Goal: Task Accomplishment & Management: Manage account settings

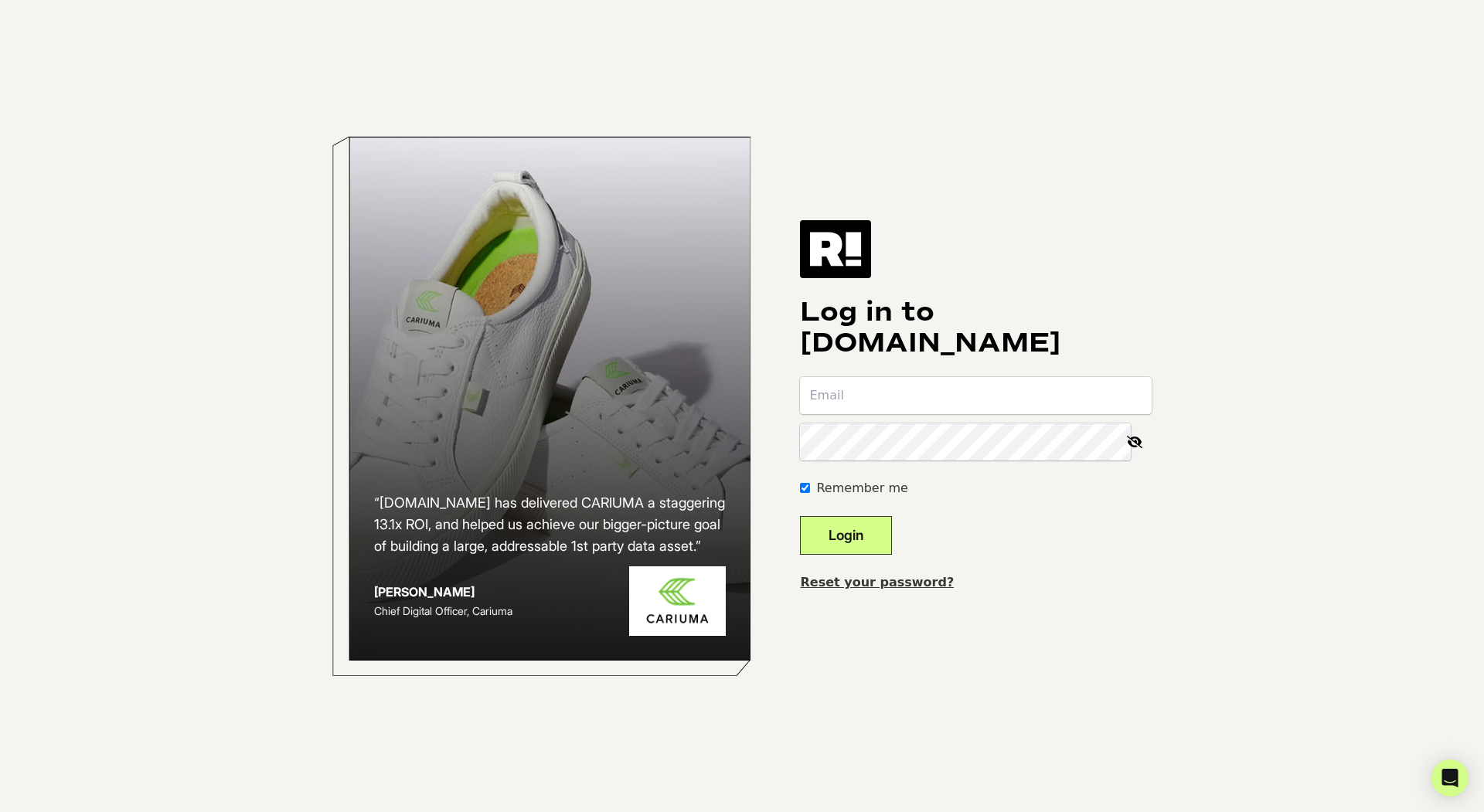
click at [872, 403] on input "email" at bounding box center [975, 395] width 351 height 37
type input "[EMAIL_ADDRESS][DOMAIN_NAME]"
click at [800, 516] on button "Login" at bounding box center [846, 535] width 92 height 39
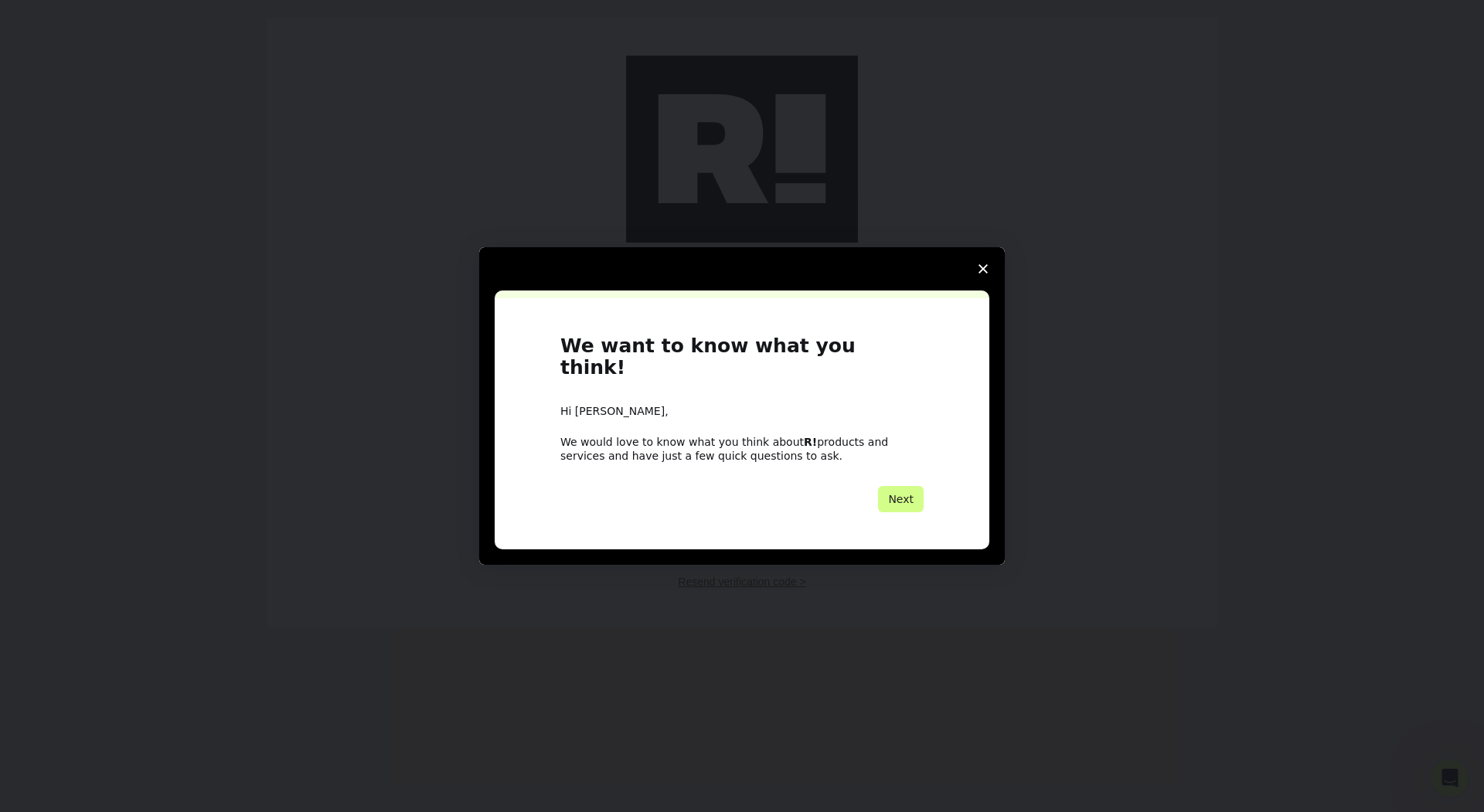
click at [984, 274] on polygon "Close survey" at bounding box center [982, 268] width 9 height 9
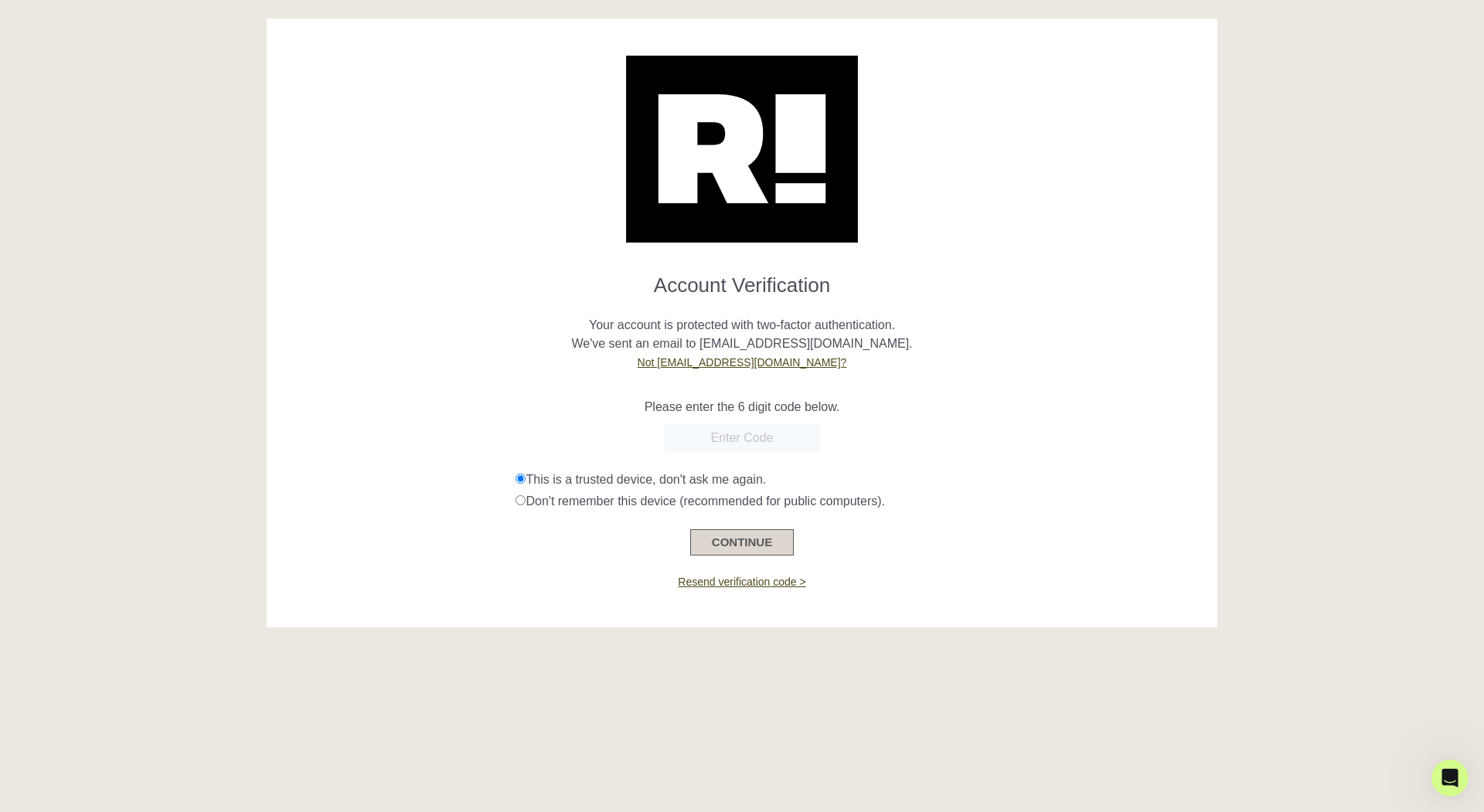
click at [729, 543] on button "CONTINUE" at bounding box center [742, 542] width 104 height 27
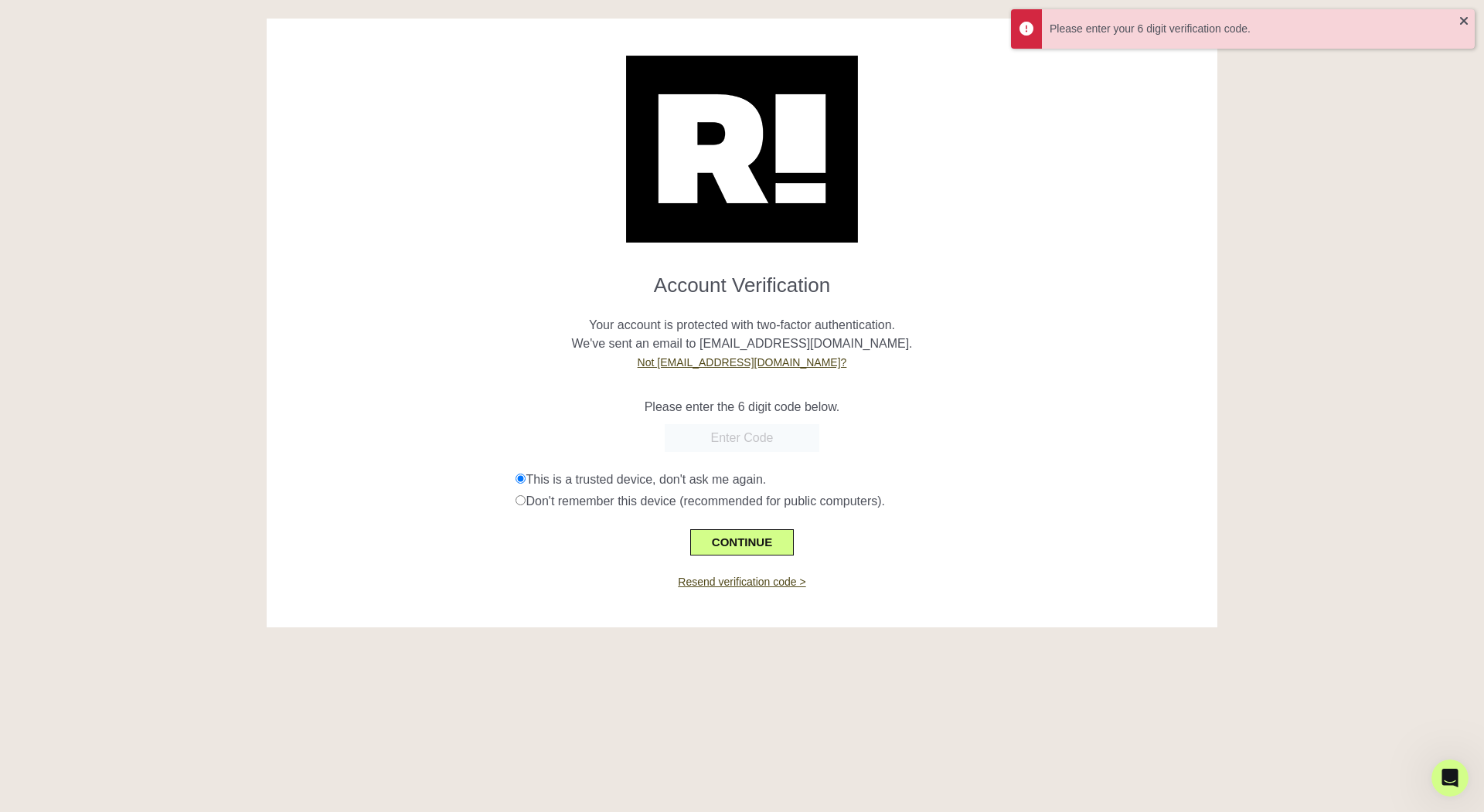
click at [708, 441] on input "text" at bounding box center [742, 438] width 154 height 28
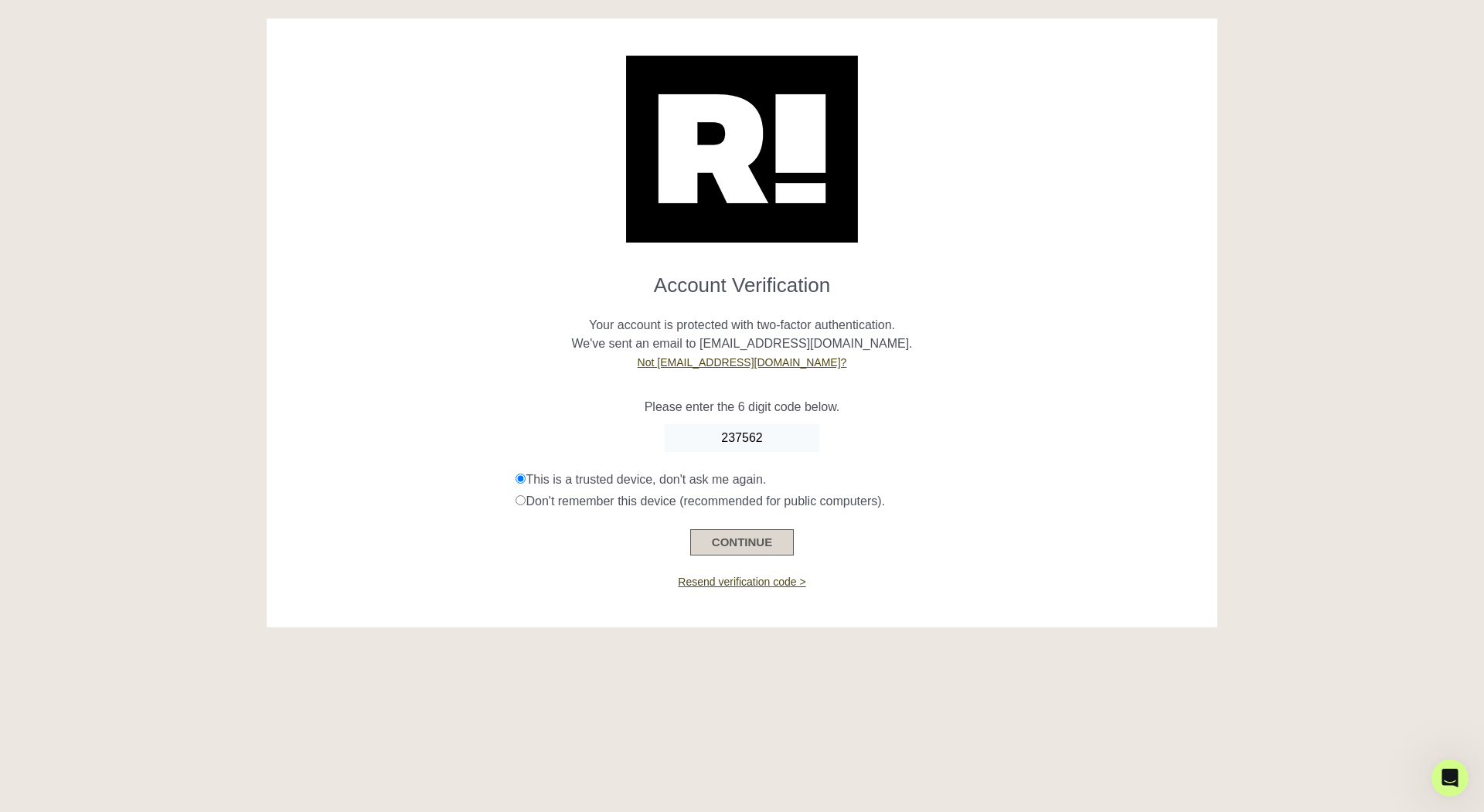
type input "237562"
click at [747, 542] on button "CONTINUE" at bounding box center [742, 542] width 104 height 27
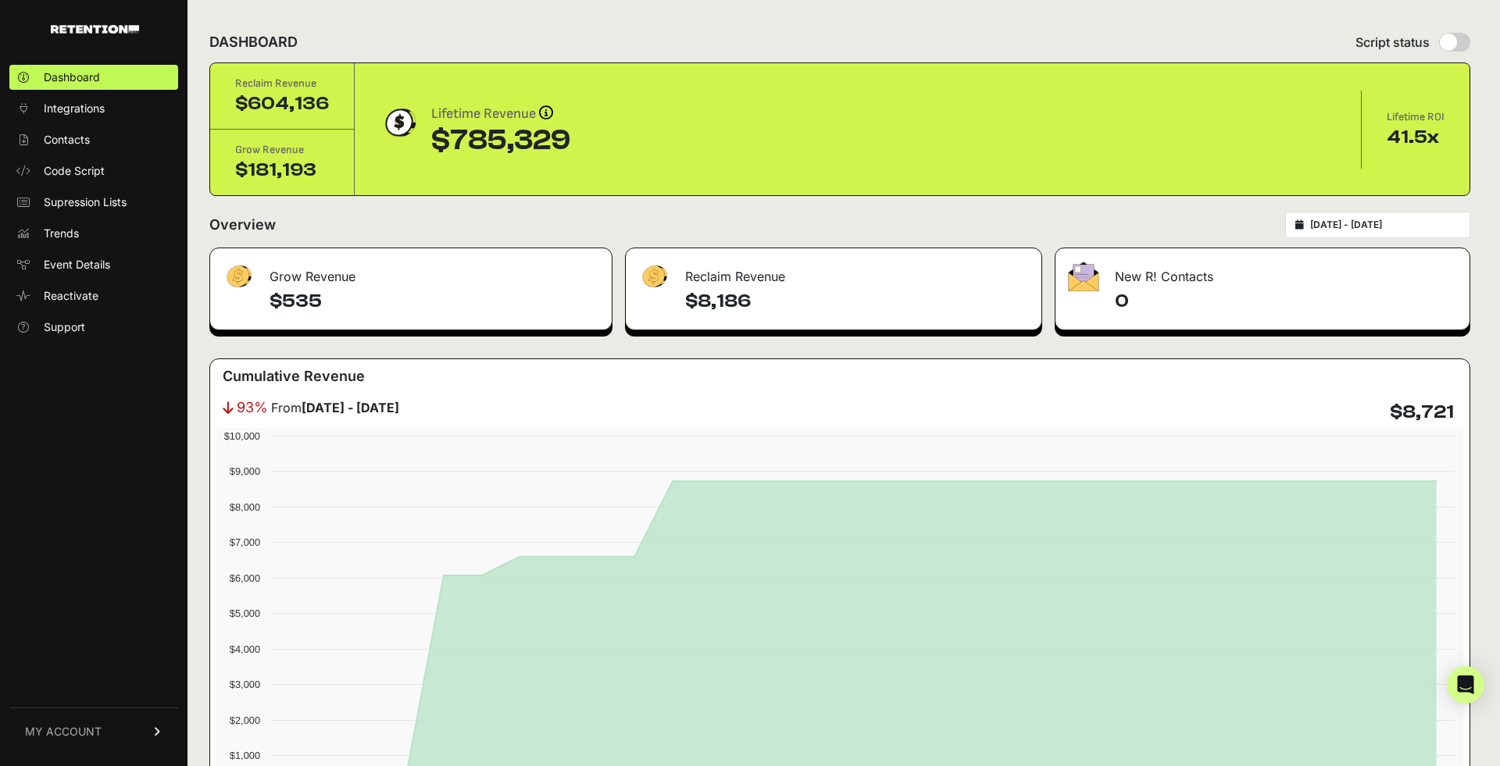
click at [157, 737] on link "MY ACCOUNT" at bounding box center [93, 732] width 169 height 48
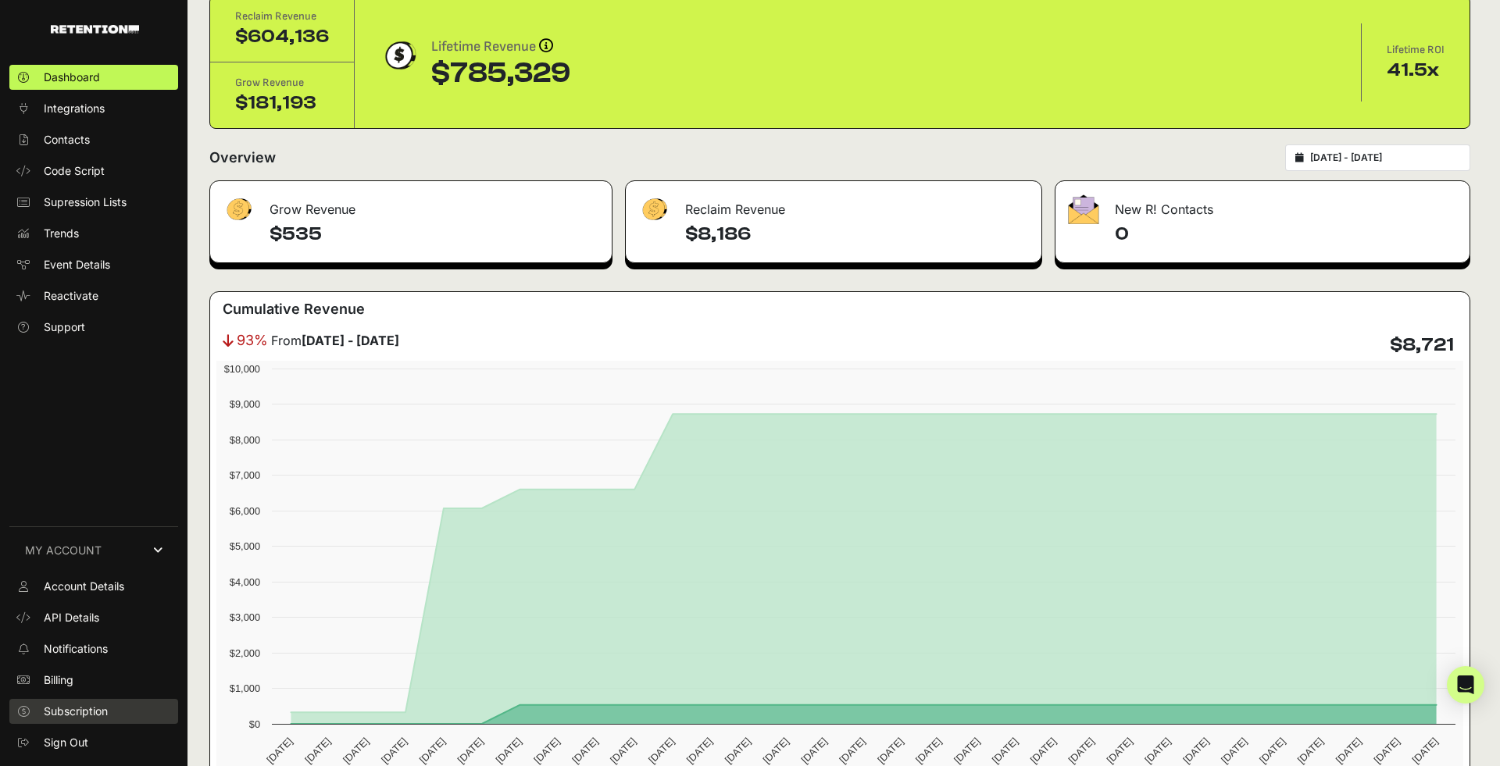
scroll to position [70, 0]
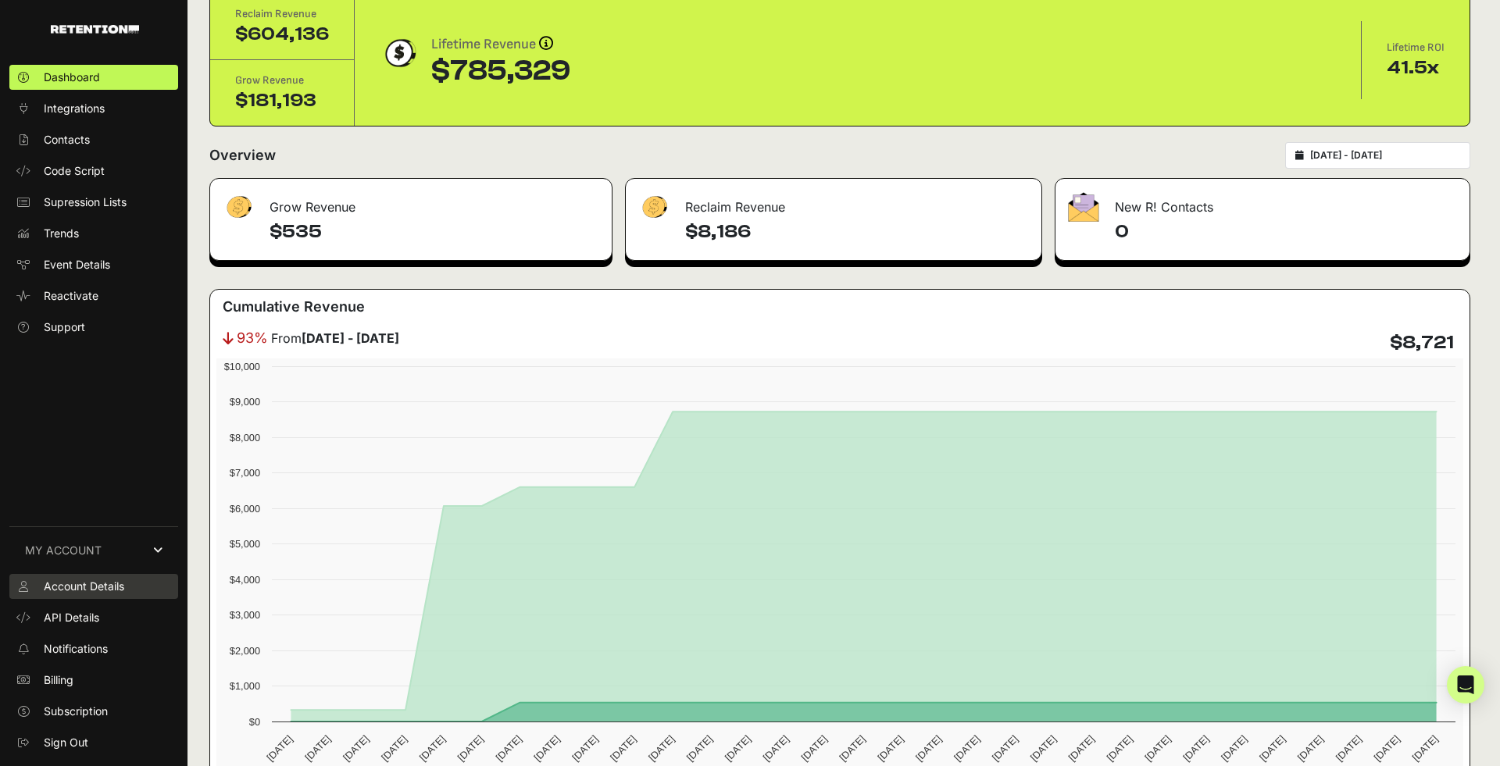
click at [73, 583] on span "Account Details" at bounding box center [84, 587] width 80 height 16
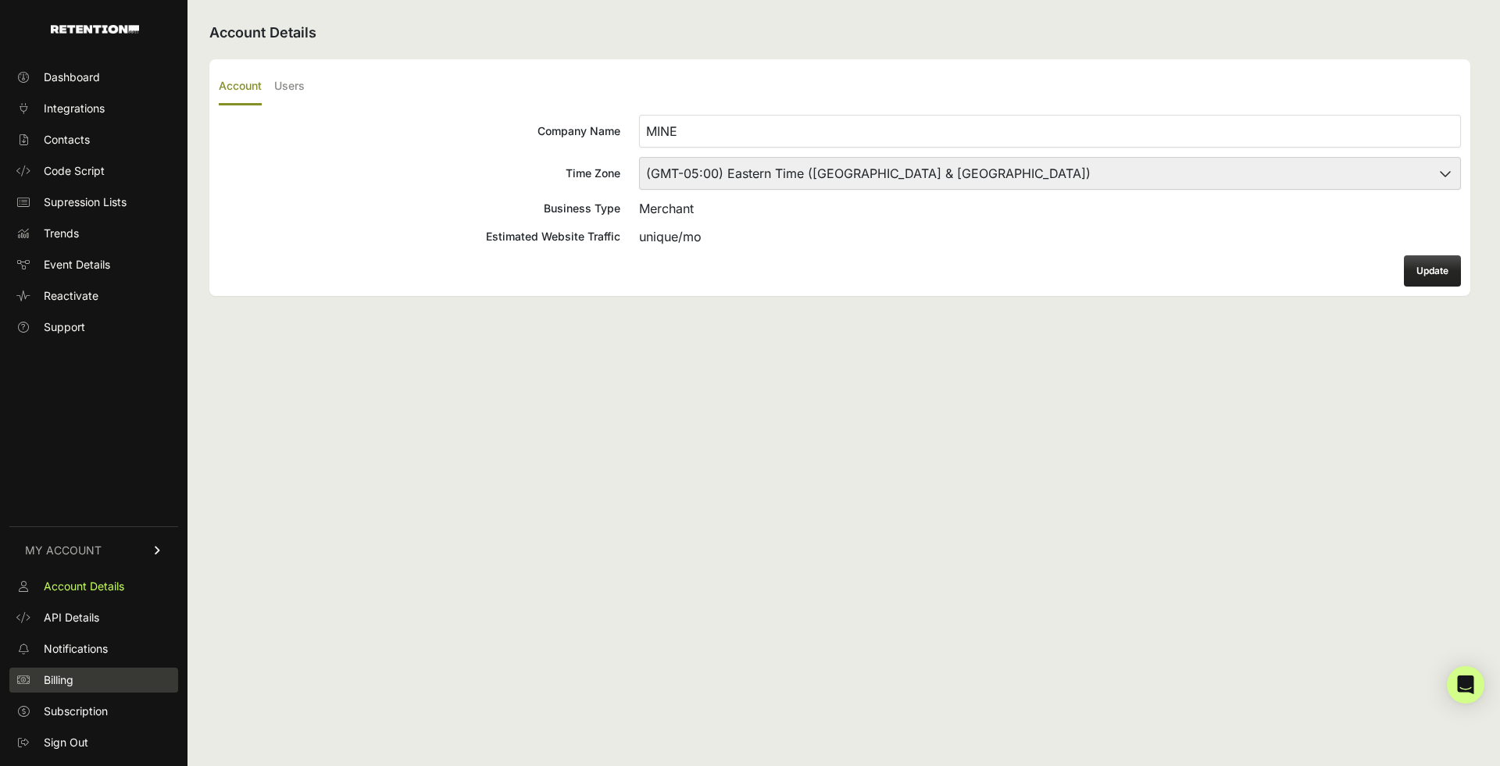
click at [64, 683] on span "Billing" at bounding box center [59, 681] width 30 height 16
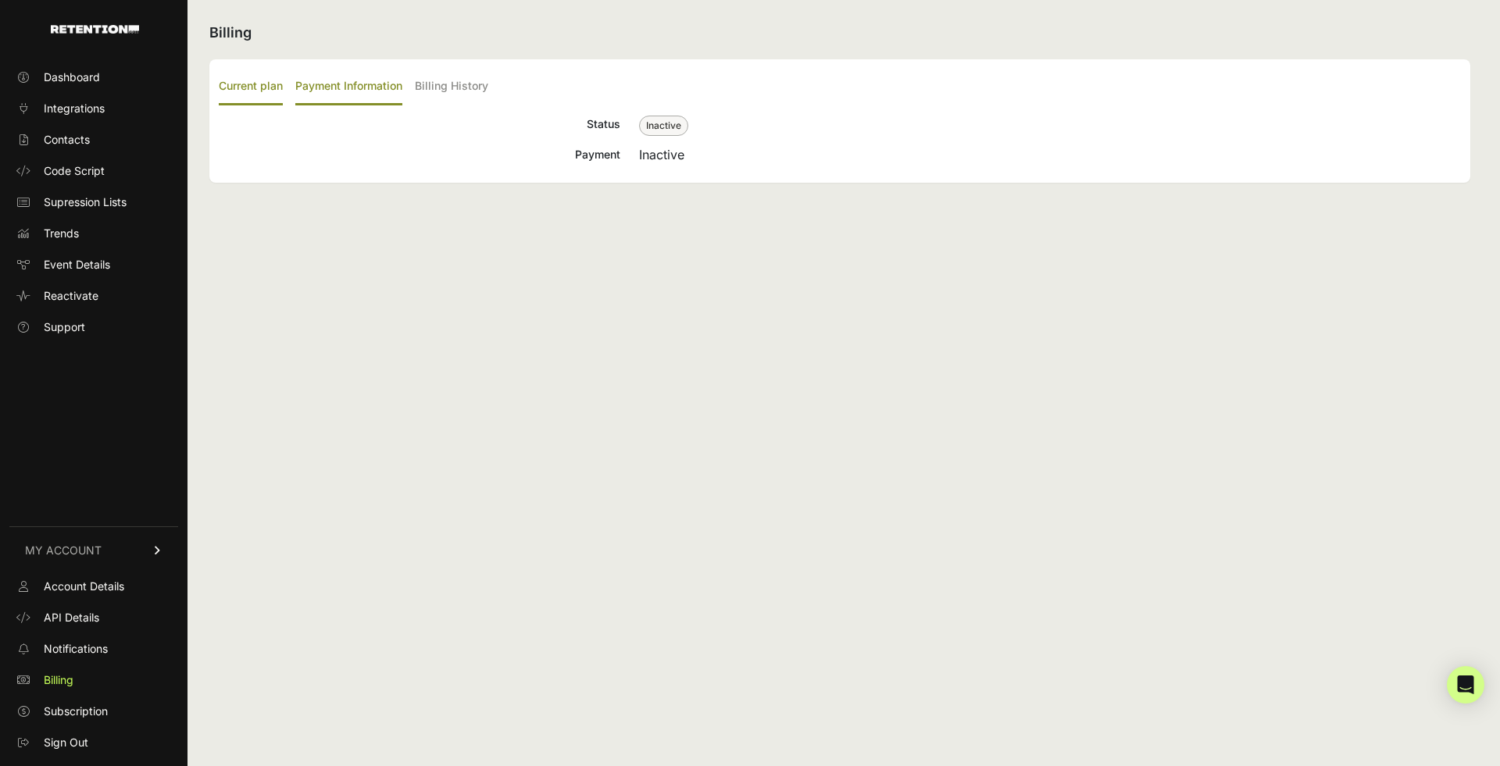
click at [335, 81] on label "Payment Information" at bounding box center [348, 87] width 107 height 37
click at [0, 0] on input "Payment Information" at bounding box center [0, 0] width 0 height 0
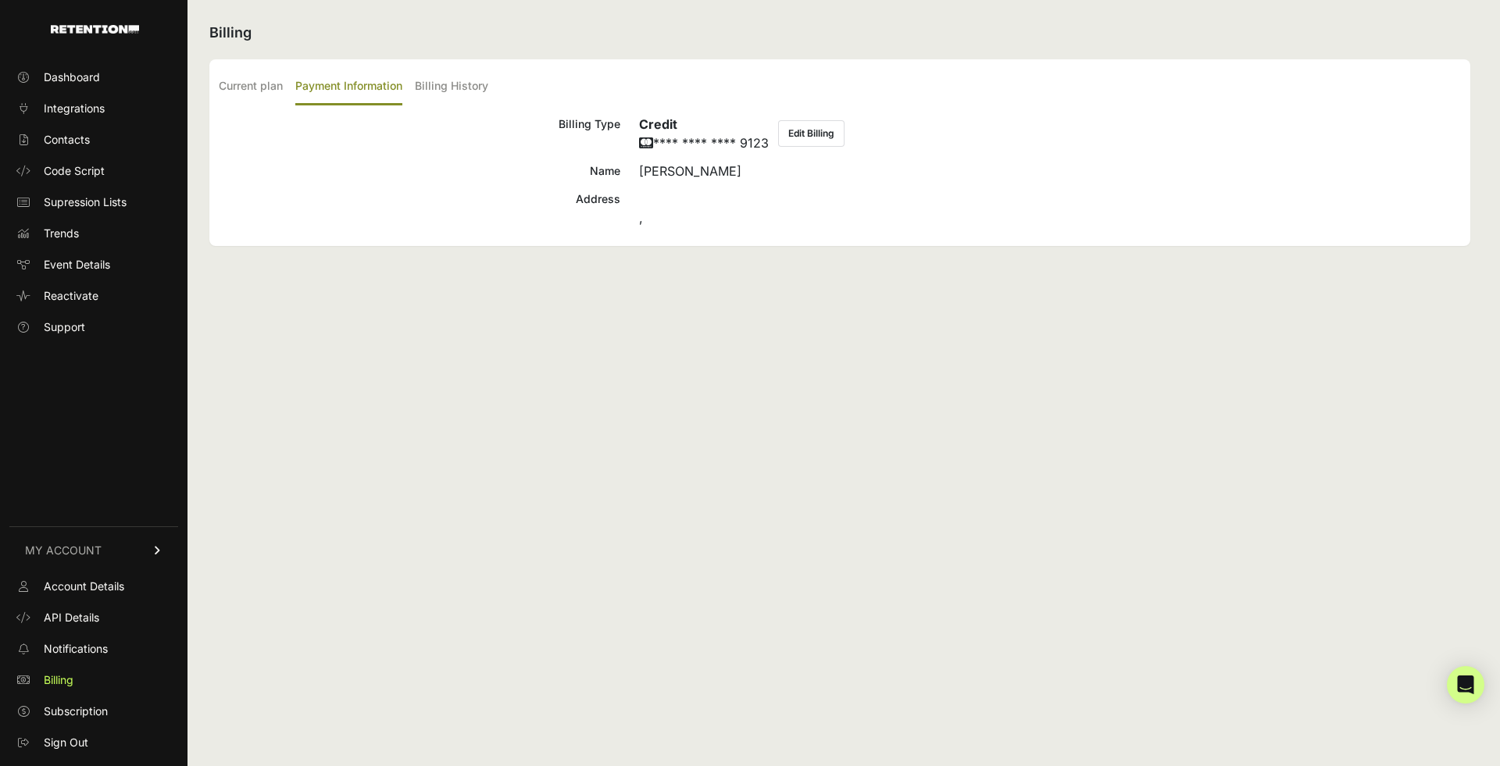
click at [812, 131] on button "Edit Billing" at bounding box center [811, 133] width 66 height 27
click at [67, 708] on span "Subscription" at bounding box center [76, 712] width 64 height 16
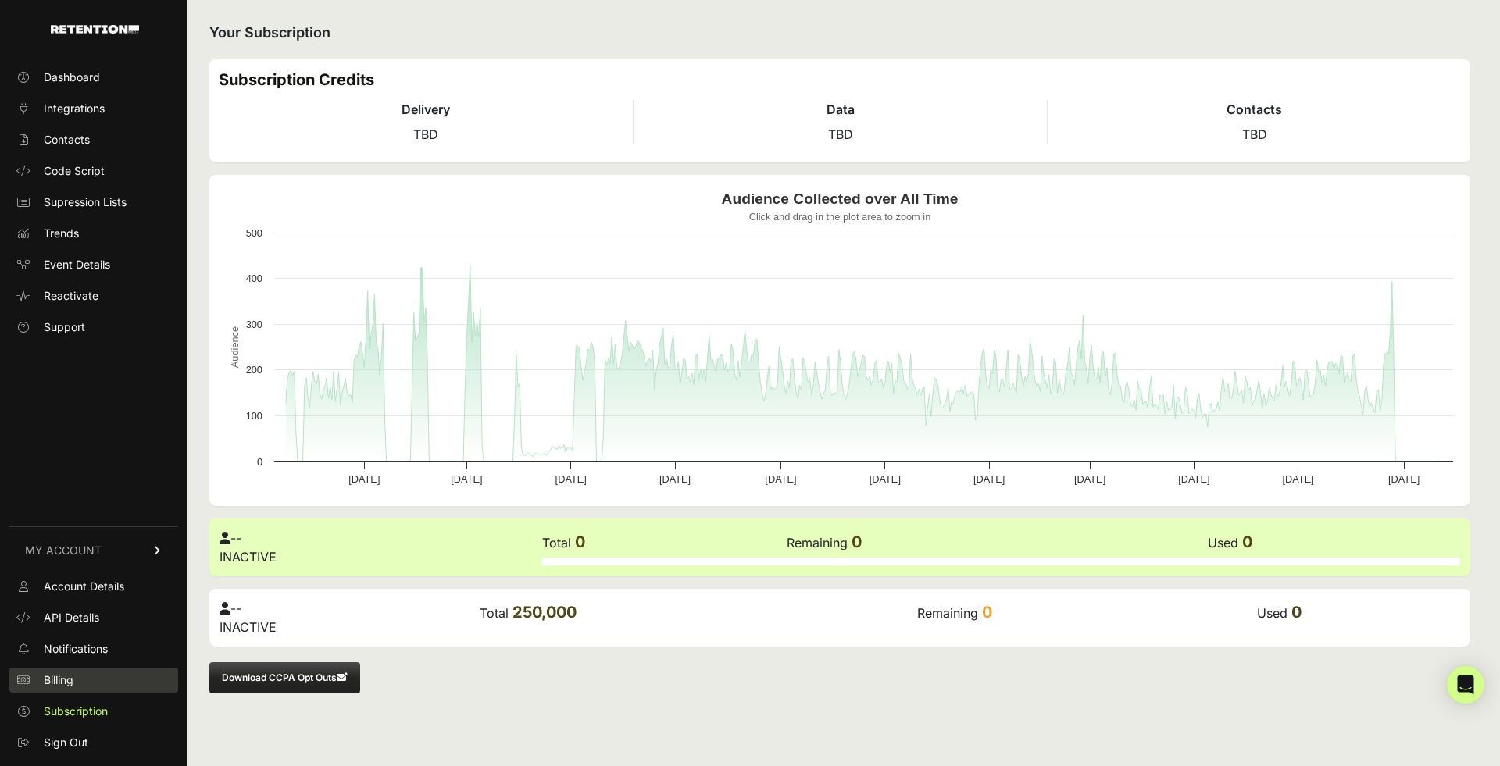
click at [70, 673] on span "Billing" at bounding box center [59, 681] width 30 height 16
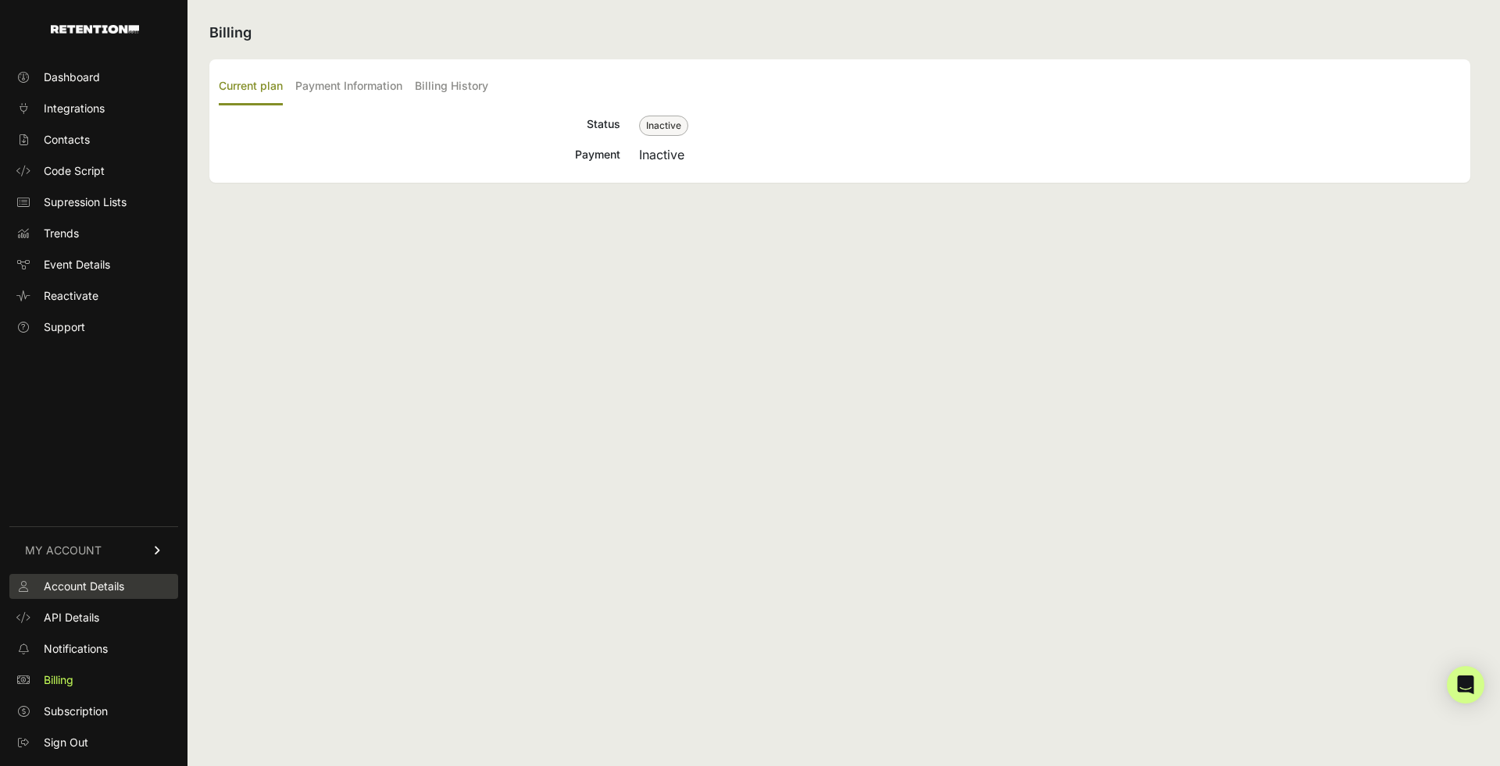
click at [74, 589] on span "Account Details" at bounding box center [84, 587] width 80 height 16
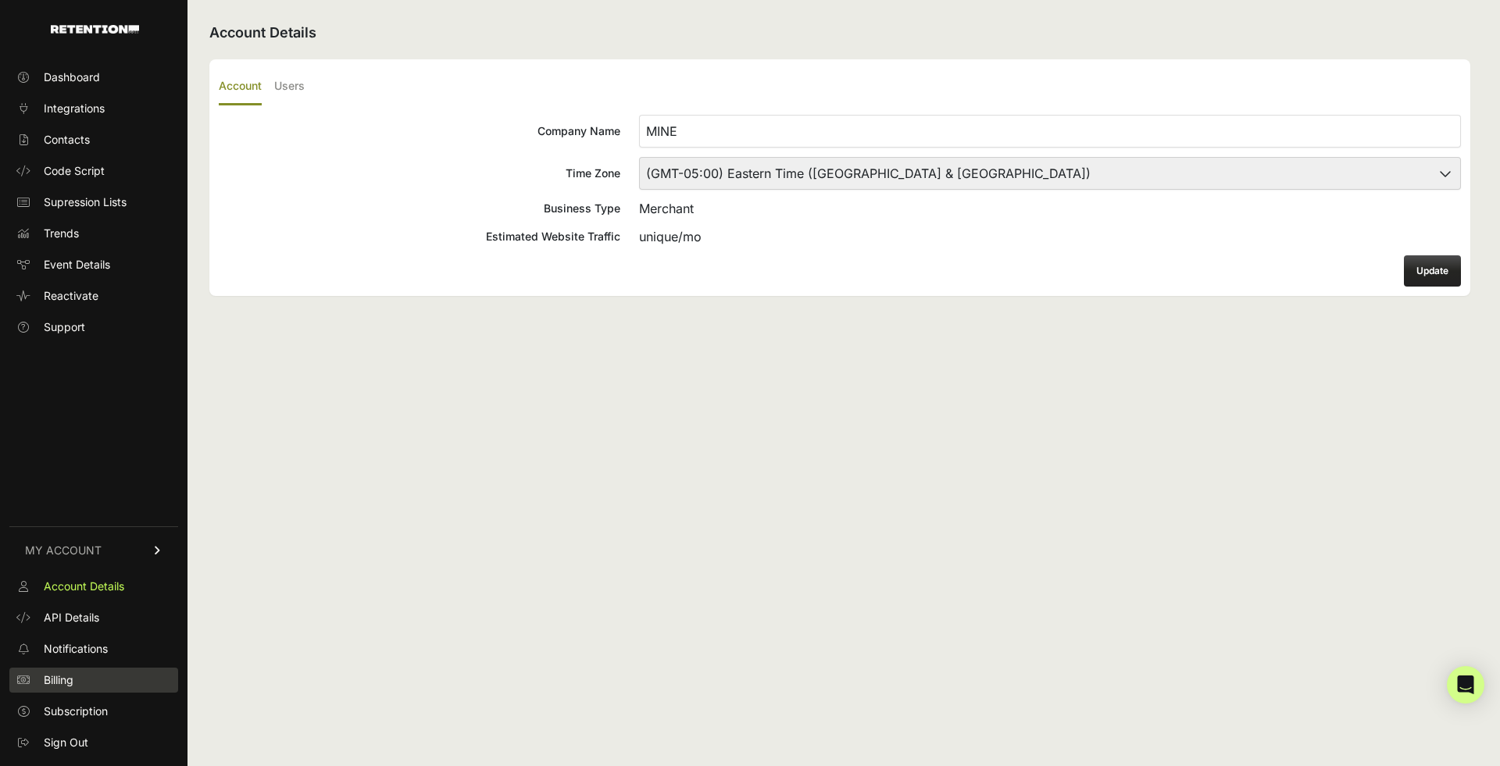
click at [54, 681] on span "Billing" at bounding box center [59, 681] width 30 height 16
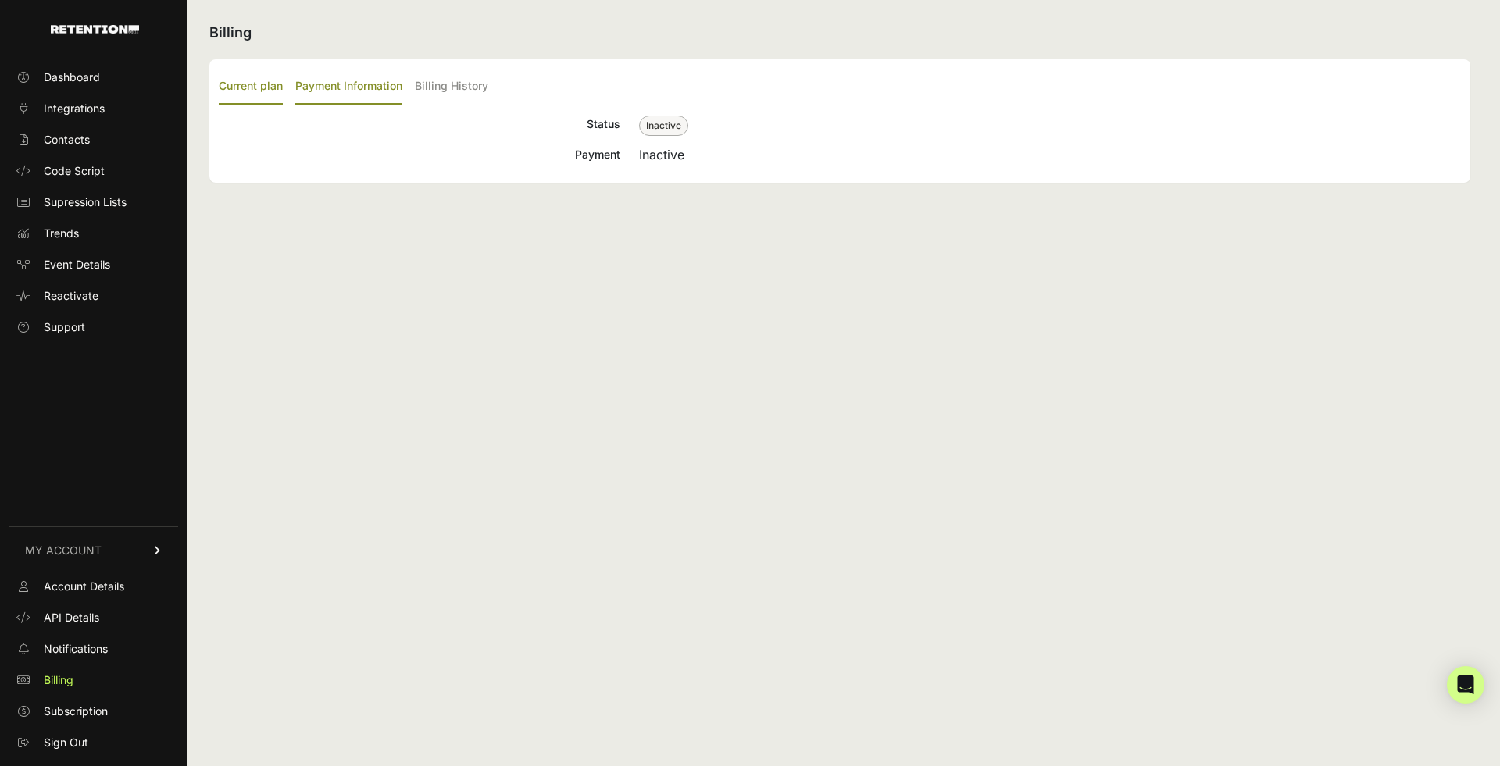
click at [380, 80] on label "Payment Information" at bounding box center [348, 87] width 107 height 37
click at [0, 0] on input "Payment Information" at bounding box center [0, 0] width 0 height 0
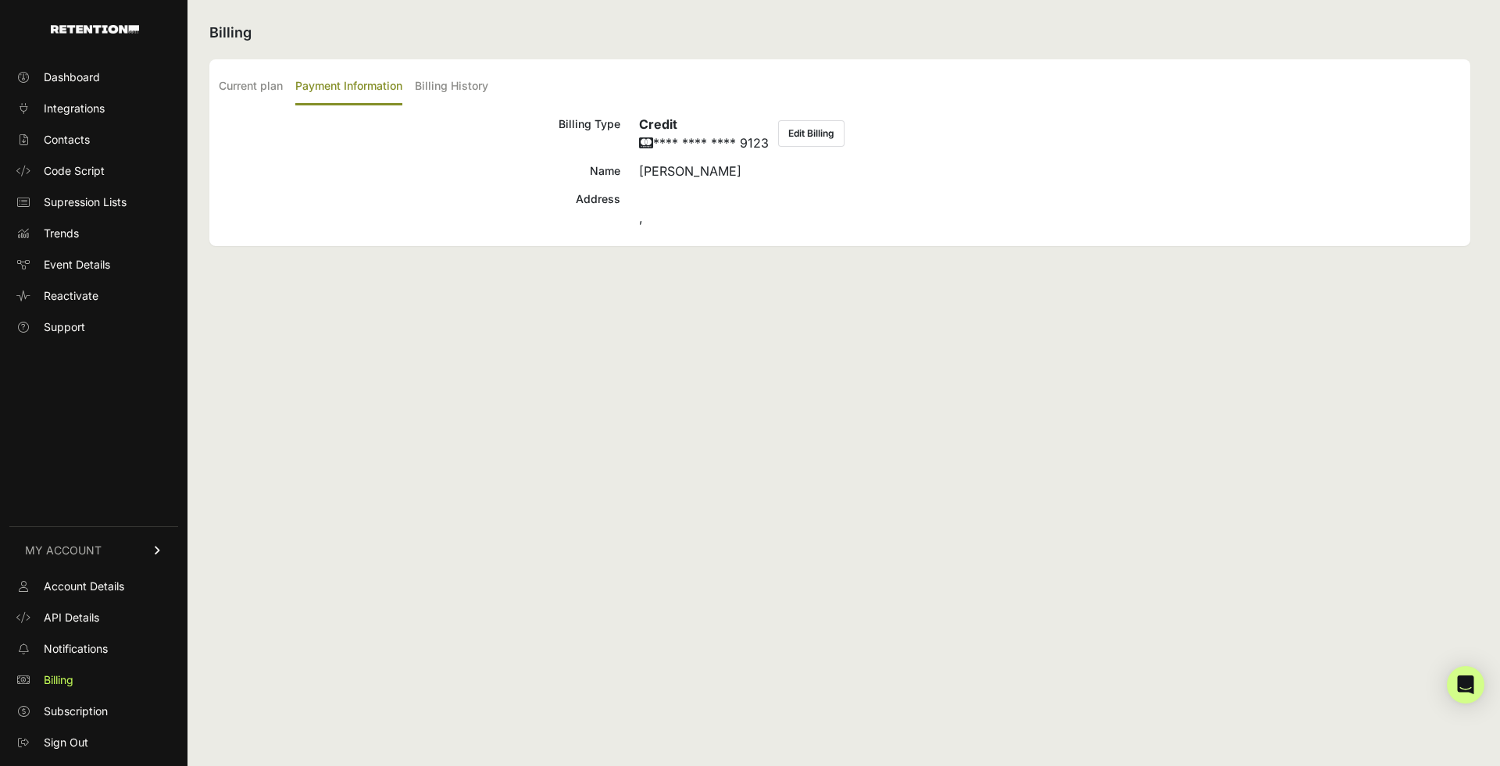
click at [819, 128] on button "Edit Billing" at bounding box center [811, 133] width 66 height 27
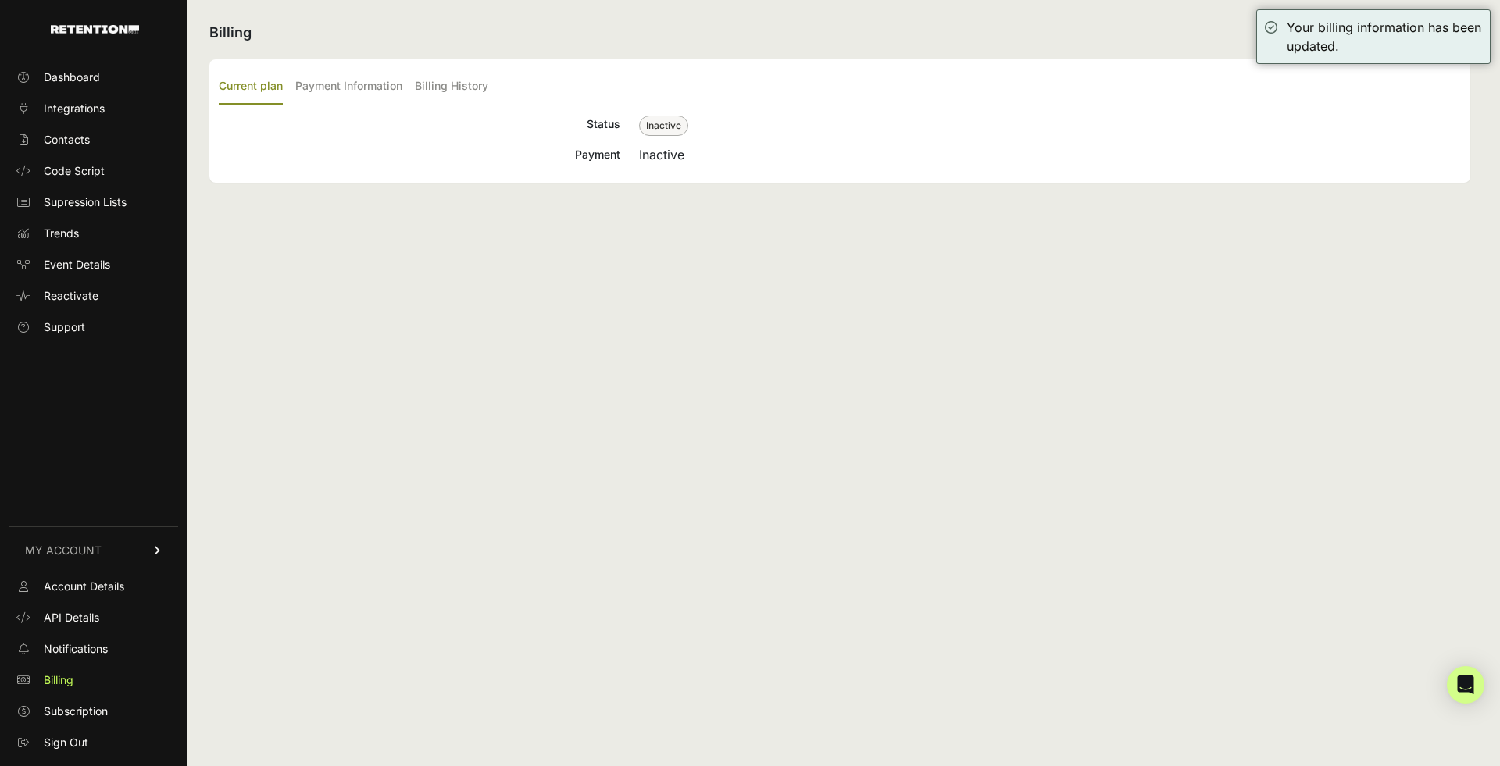
click at [662, 120] on span "Inactive" at bounding box center [663, 126] width 49 height 20
click at [538, 344] on div "Billing Current plan Payment Information Billing History Status Inactive Paymen…" at bounding box center [839, 383] width 1305 height 766
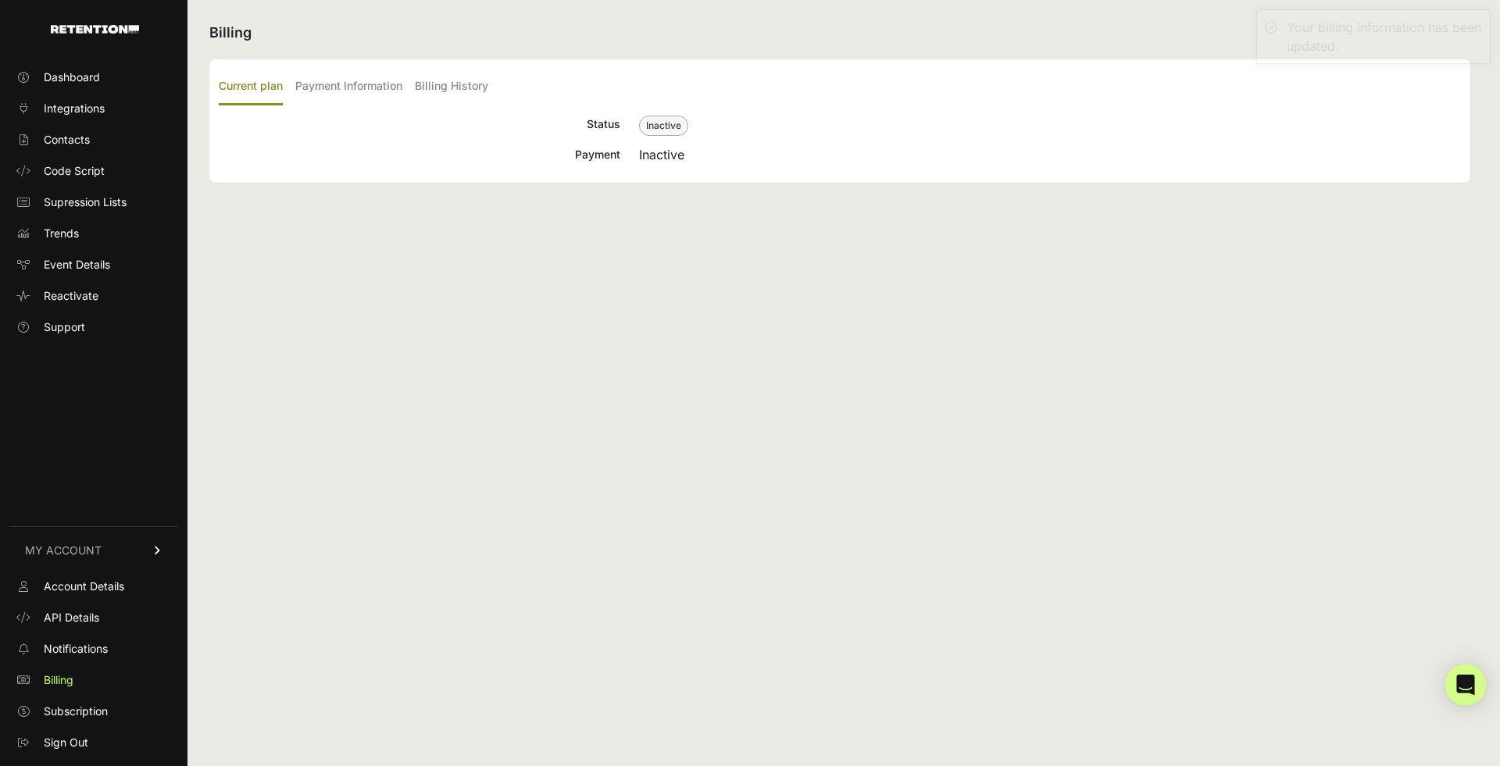
click at [1467, 681] on icon "Open Intercom Messenger" at bounding box center [1465, 685] width 18 height 20
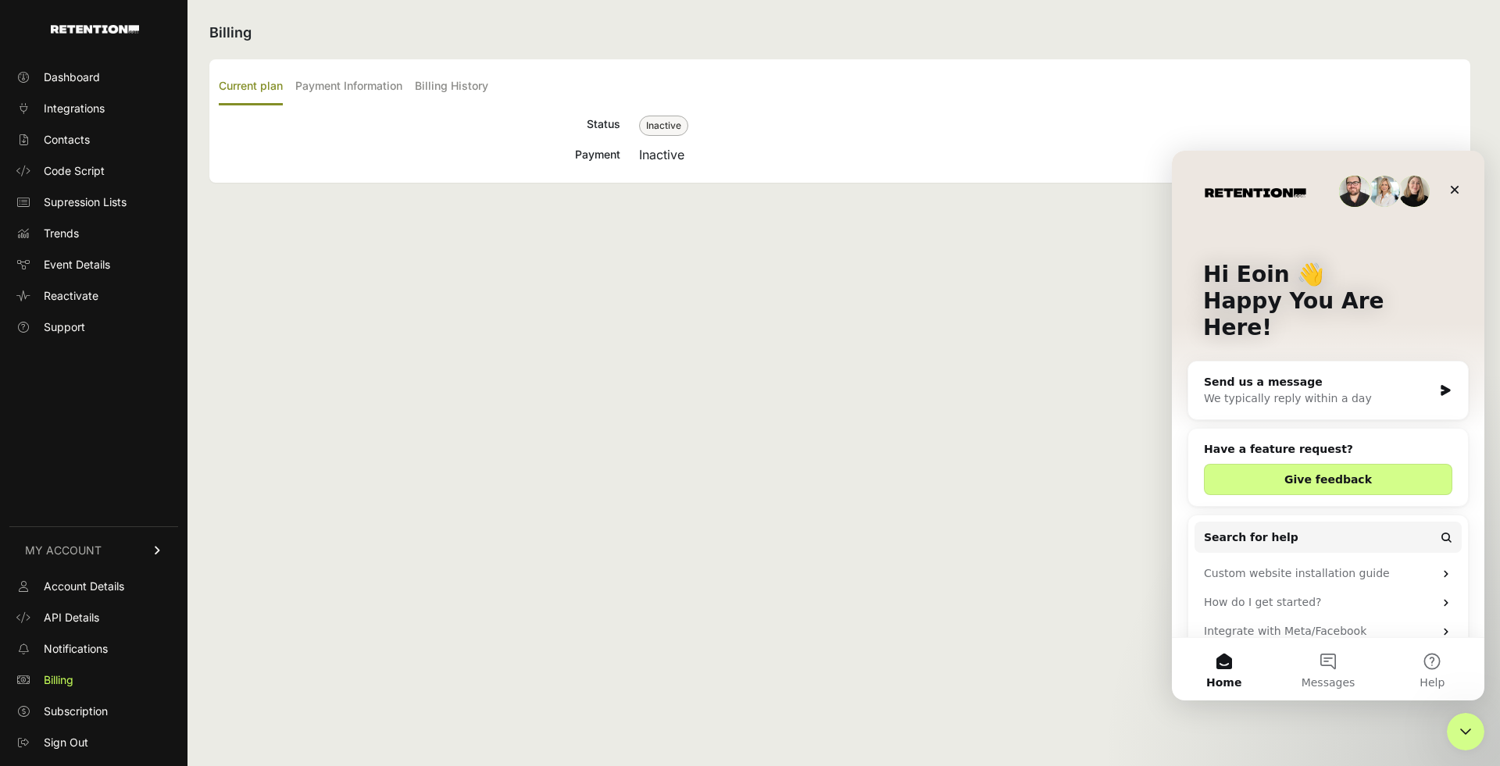
click at [1254, 374] on div "Send us a message" at bounding box center [1318, 382] width 229 height 16
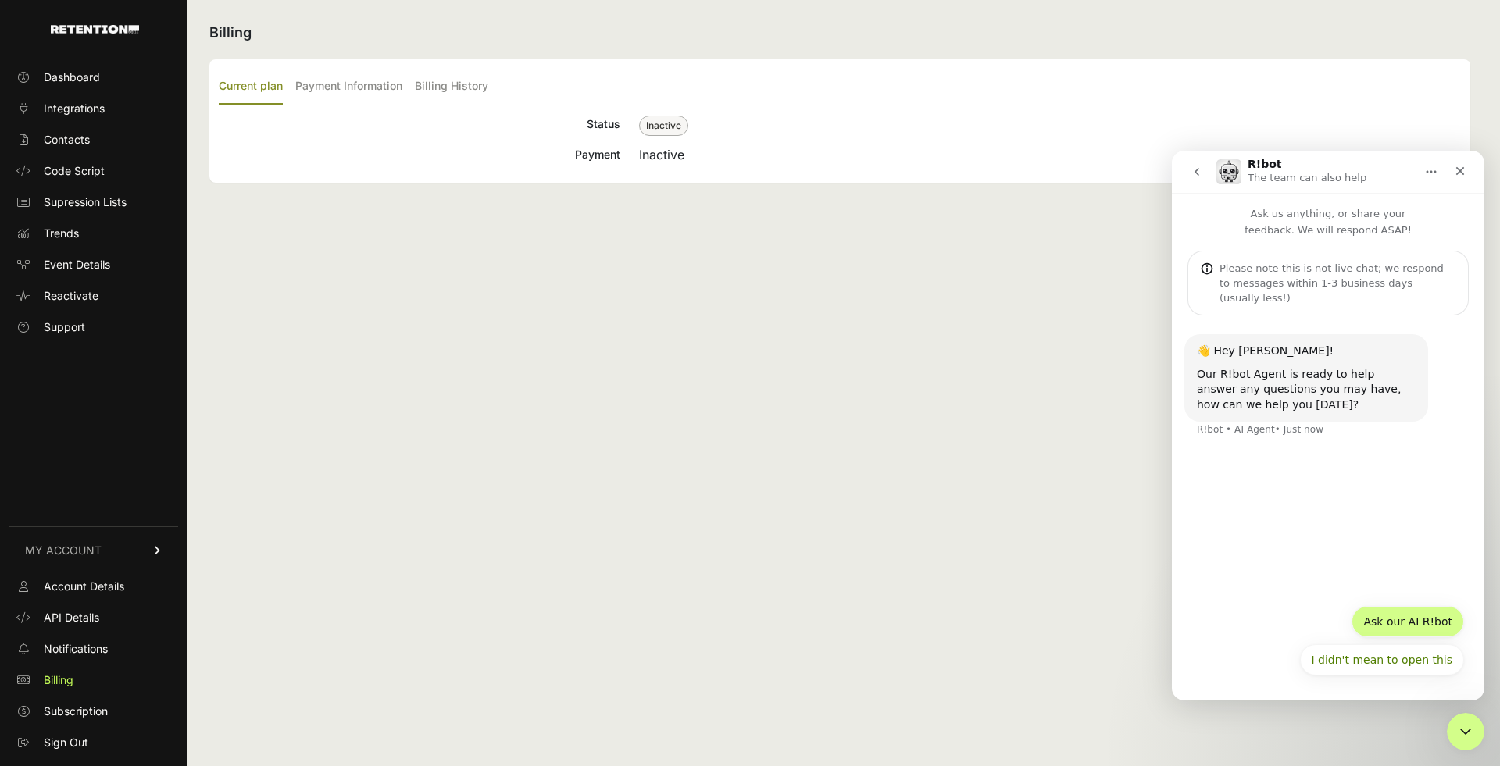
click at [1389, 630] on button "Ask our AI R!bot" at bounding box center [1408, 621] width 112 height 31
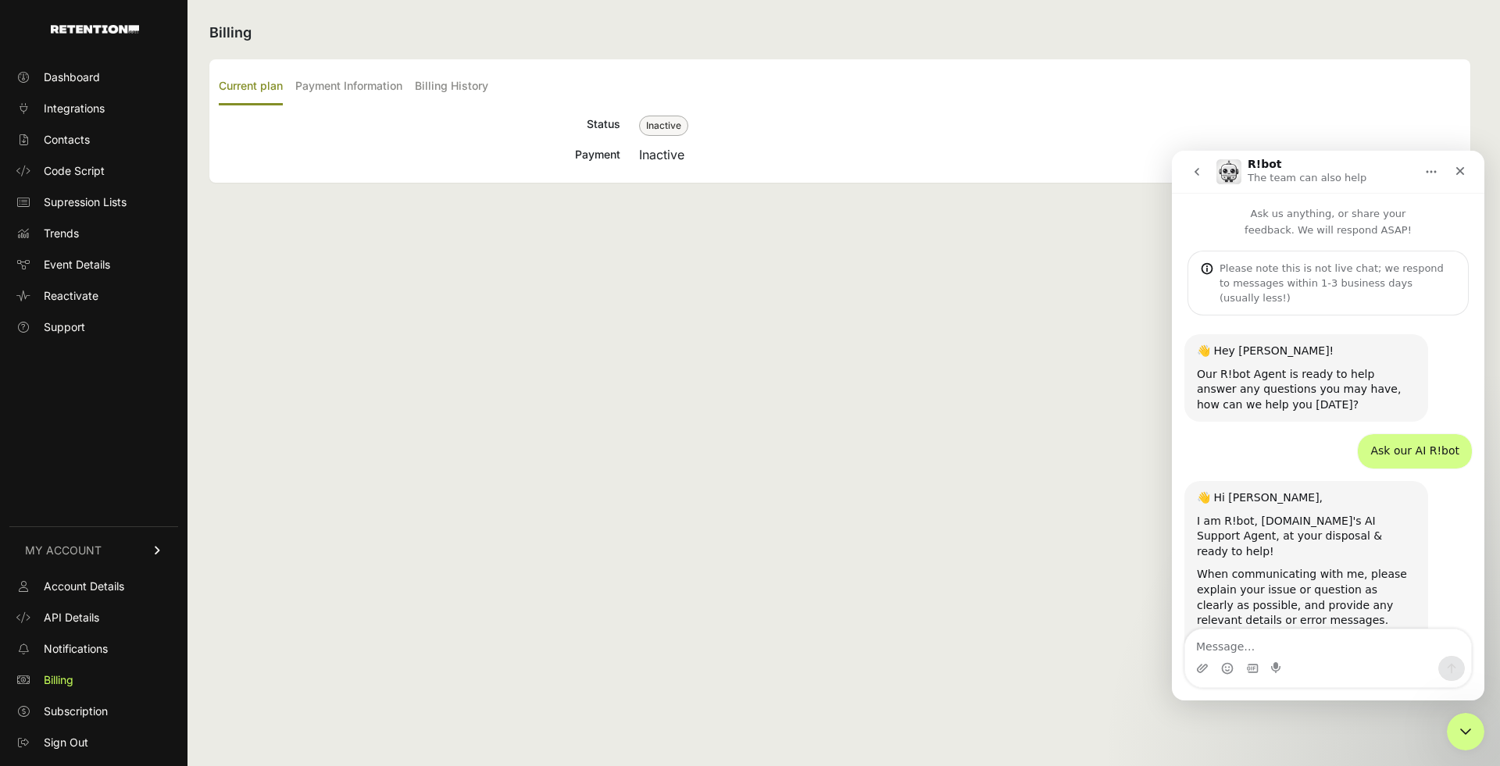
scroll to position [48, 0]
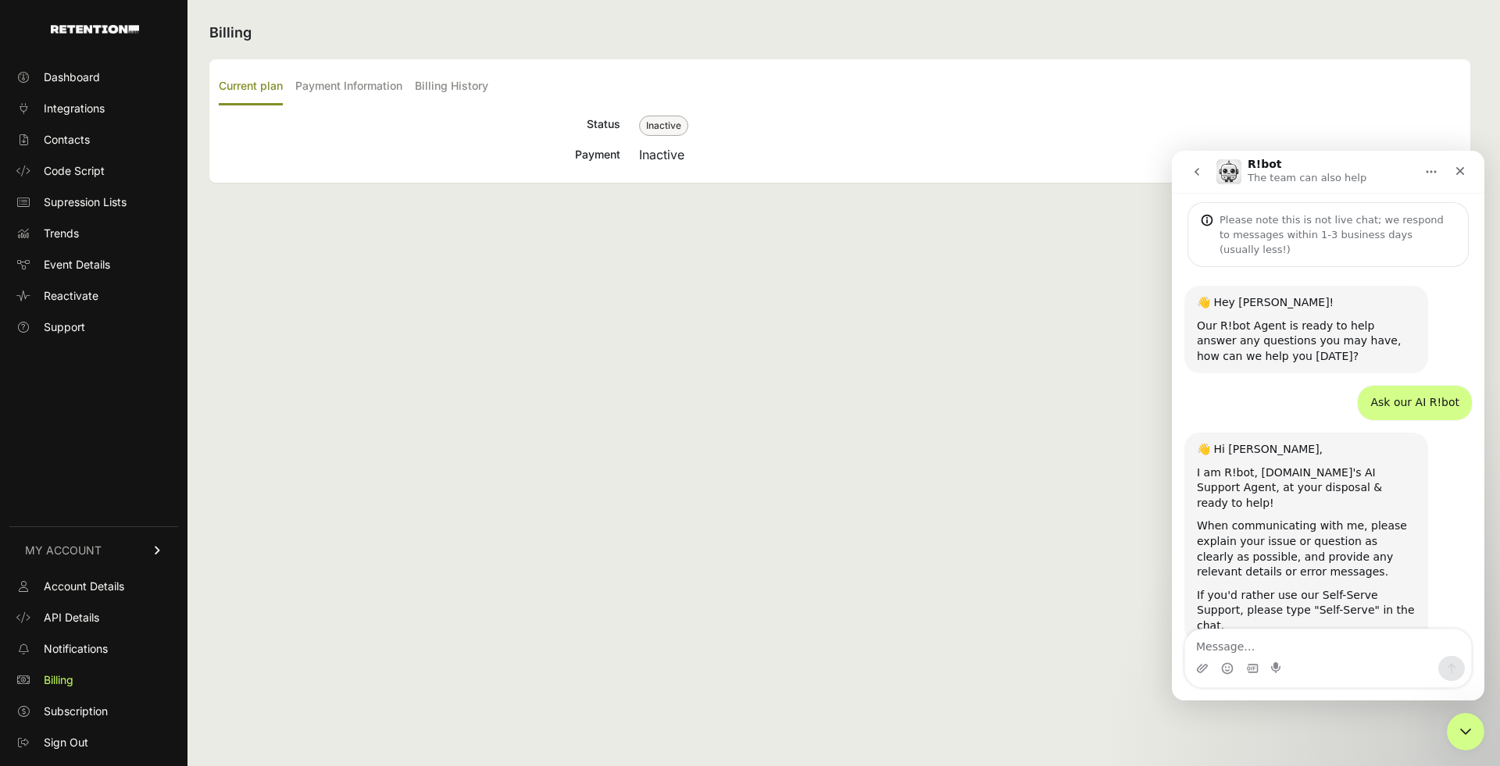
click at [1223, 646] on textarea "Message…" at bounding box center [1328, 643] width 286 height 27
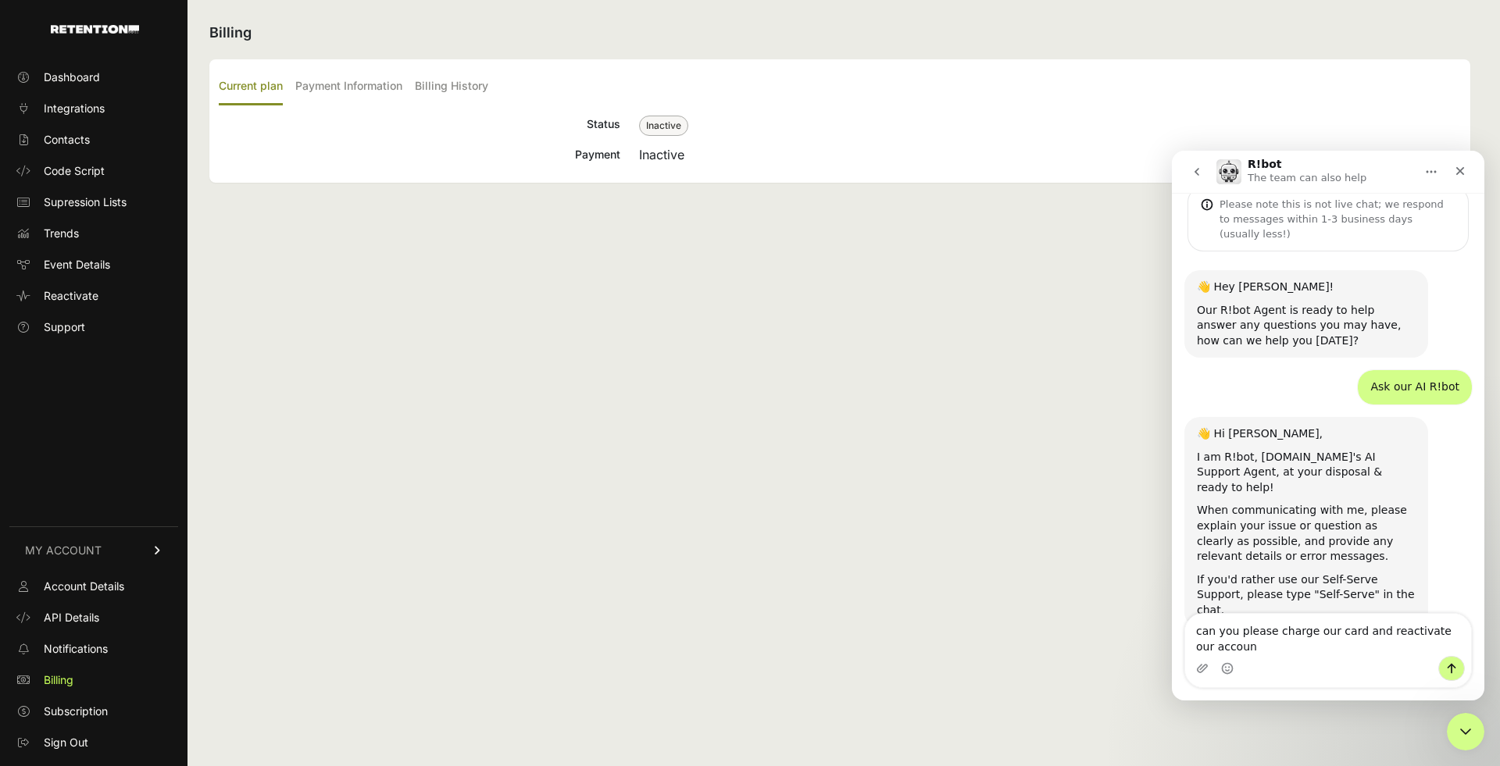
type textarea "can you please charge our card and reactivate our account"
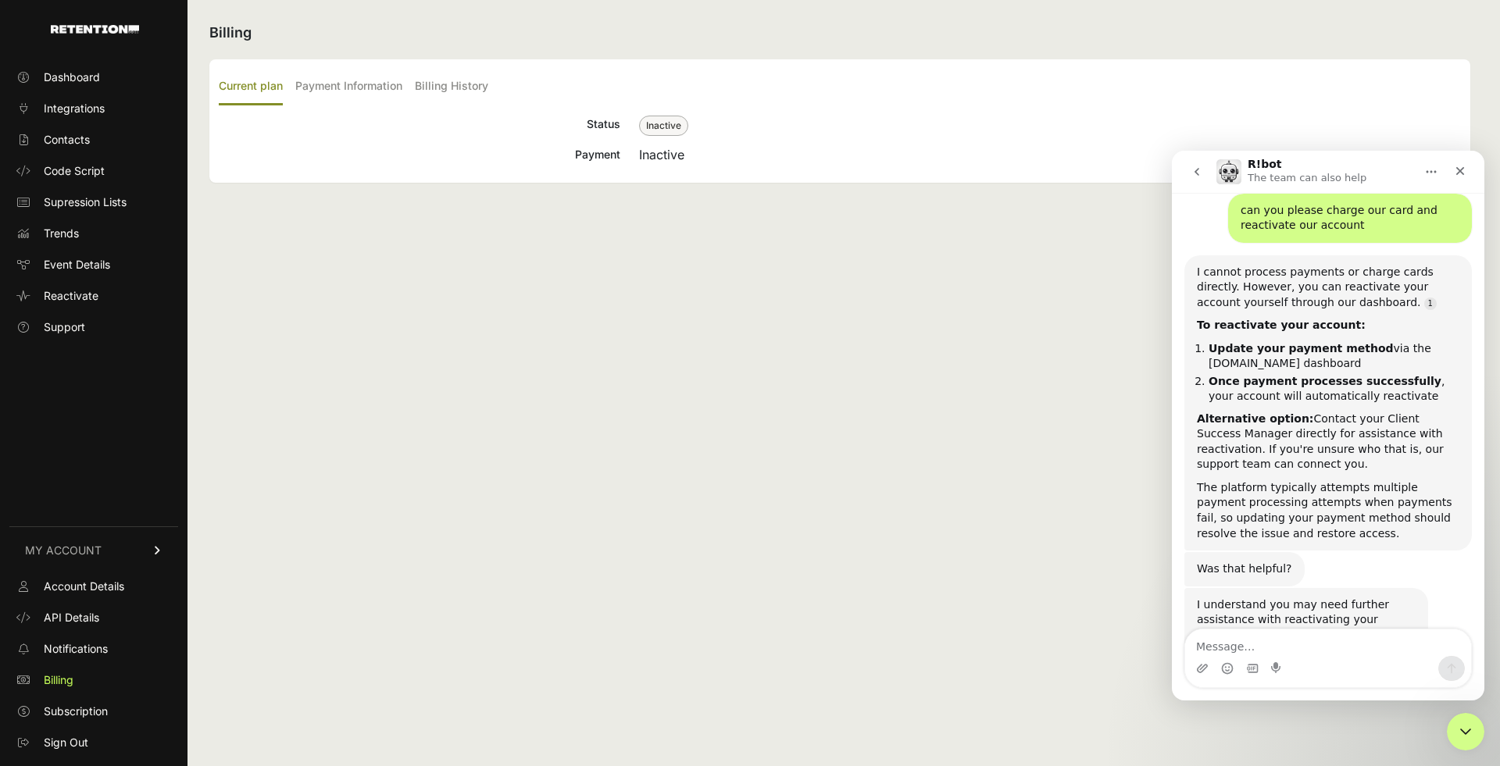
scroll to position [2, 0]
